Goal: Check status: Check status

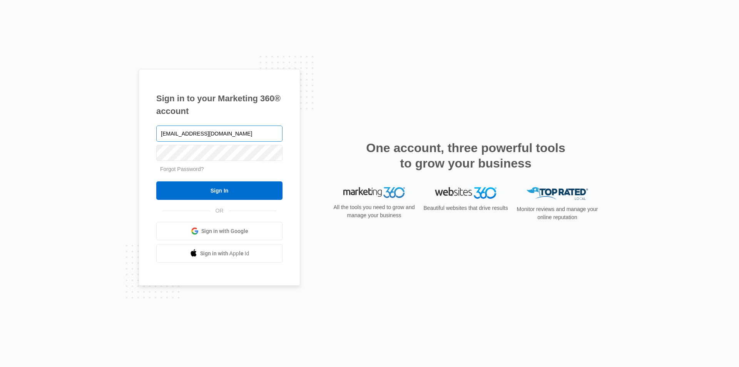
type input "[EMAIL_ADDRESS][DOMAIN_NAME]"
click at [156, 181] on input "Sign In" at bounding box center [219, 190] width 126 height 18
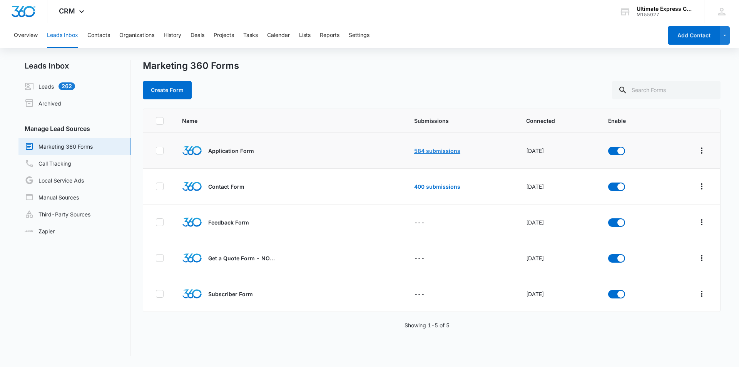
click at [425, 151] on link "584 submissions" at bounding box center [437, 150] width 46 height 7
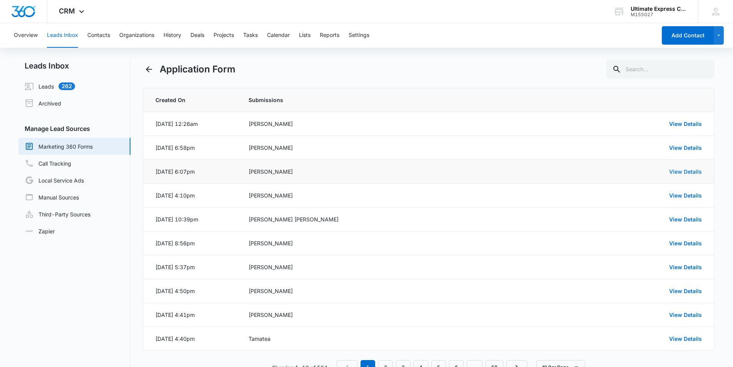
click at [687, 173] on link "View Details" at bounding box center [685, 171] width 33 height 7
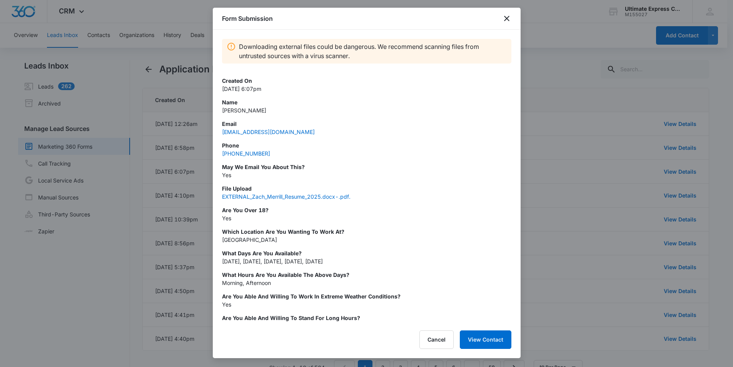
click at [382, 209] on p "Are You Over 18?" at bounding box center [366, 210] width 289 height 8
click at [441, 342] on button "Cancel" at bounding box center [437, 339] width 34 height 18
